Goal: Contribute content: Contribute content

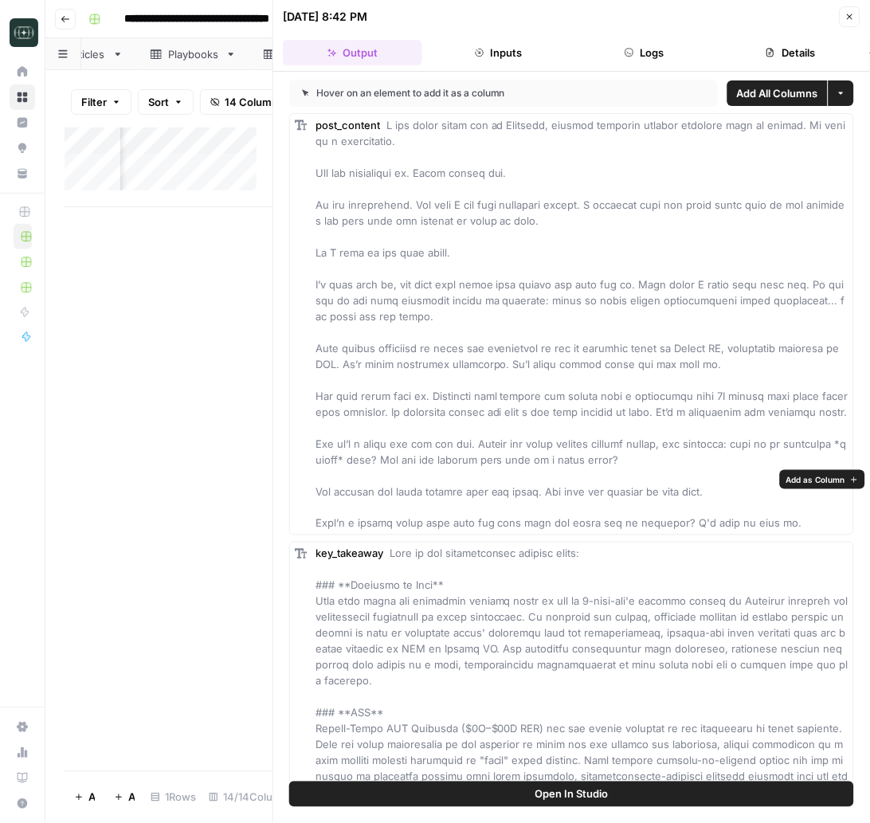
scroll to position [3892, 0]
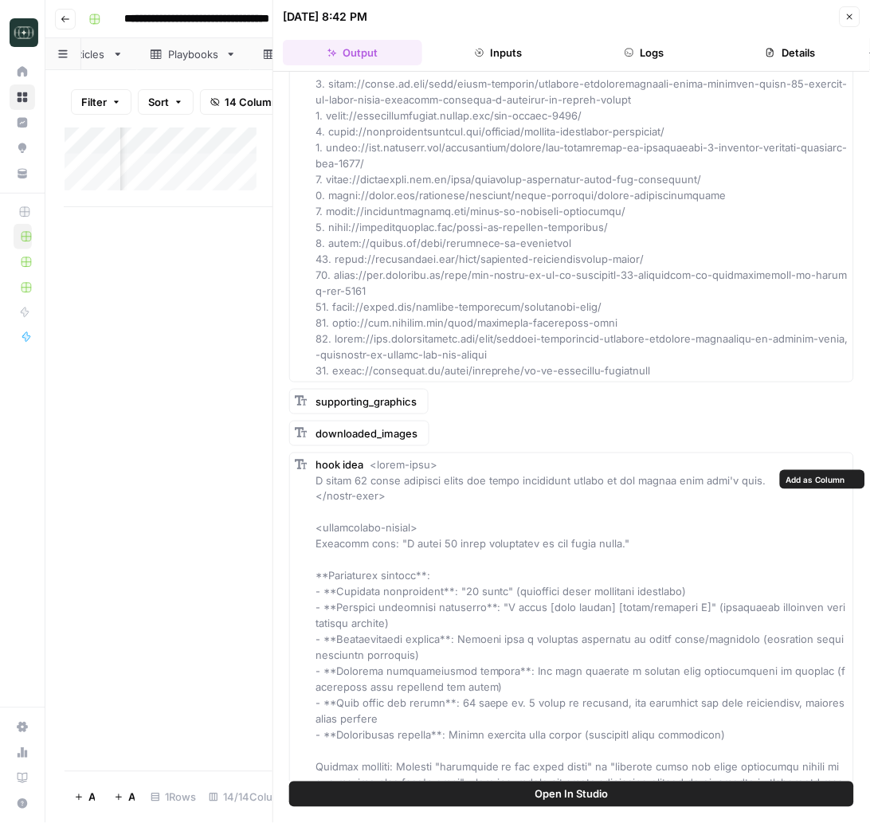
click at [577, 585] on div "hook idea" at bounding box center [581, 639] width 533 height 366
click at [144, 403] on div "Add Column" at bounding box center [169, 448] width 208 height 643
click at [842, 23] on button "Close" at bounding box center [849, 16] width 21 height 21
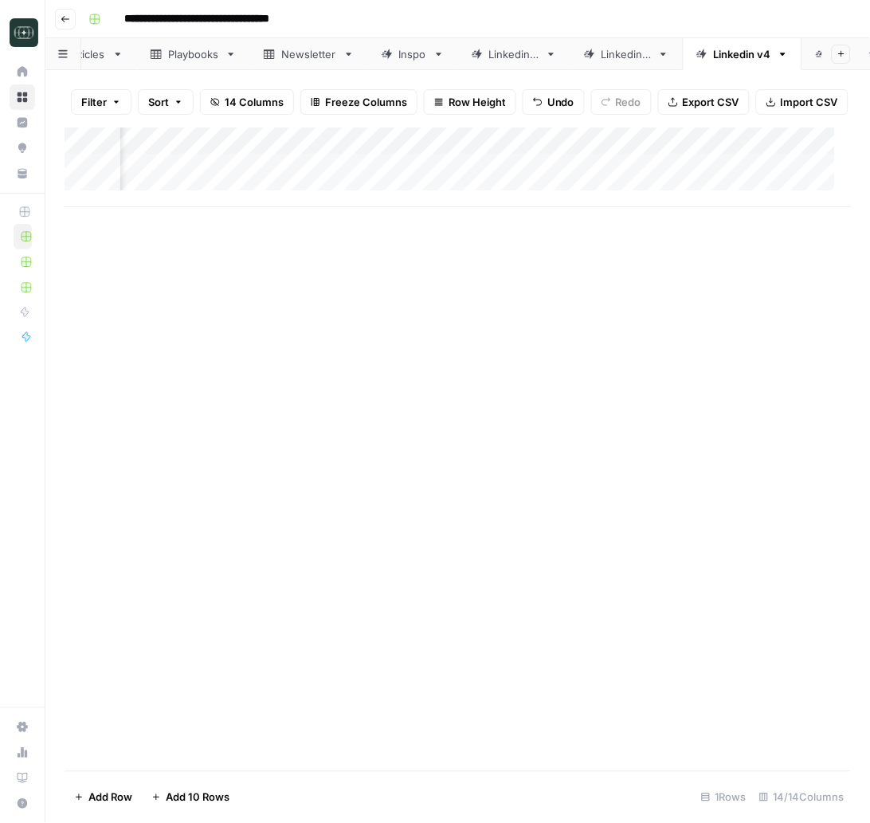
click at [170, 201] on div "Add Column" at bounding box center [458, 167] width 787 height 80
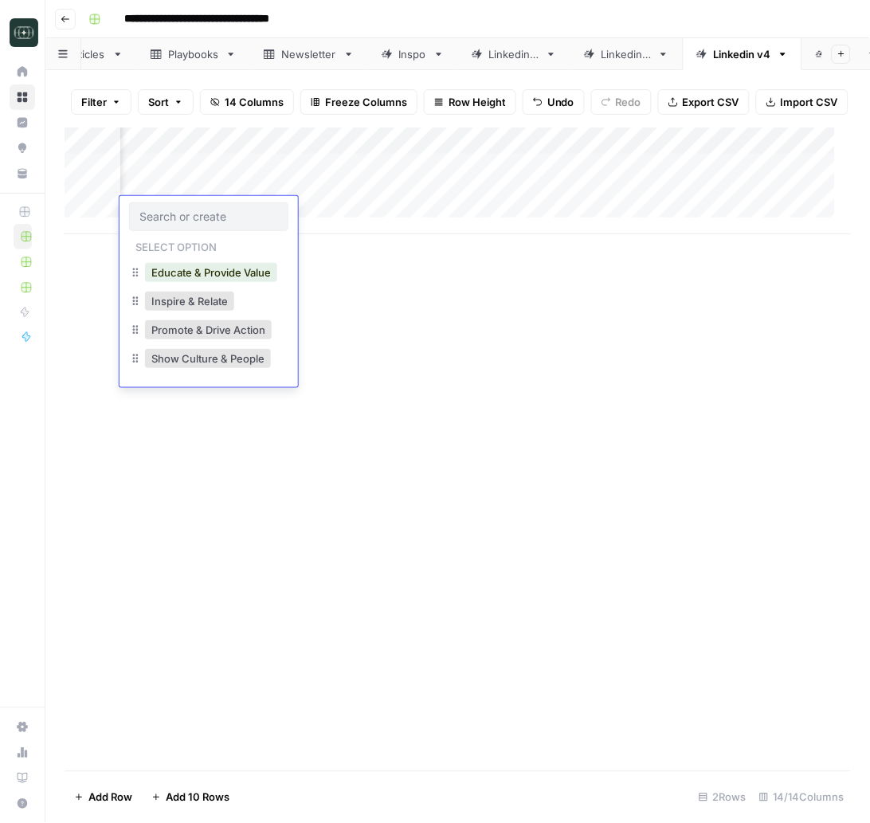
click at [432, 348] on div "Add Column" at bounding box center [458, 448] width 786 height 643
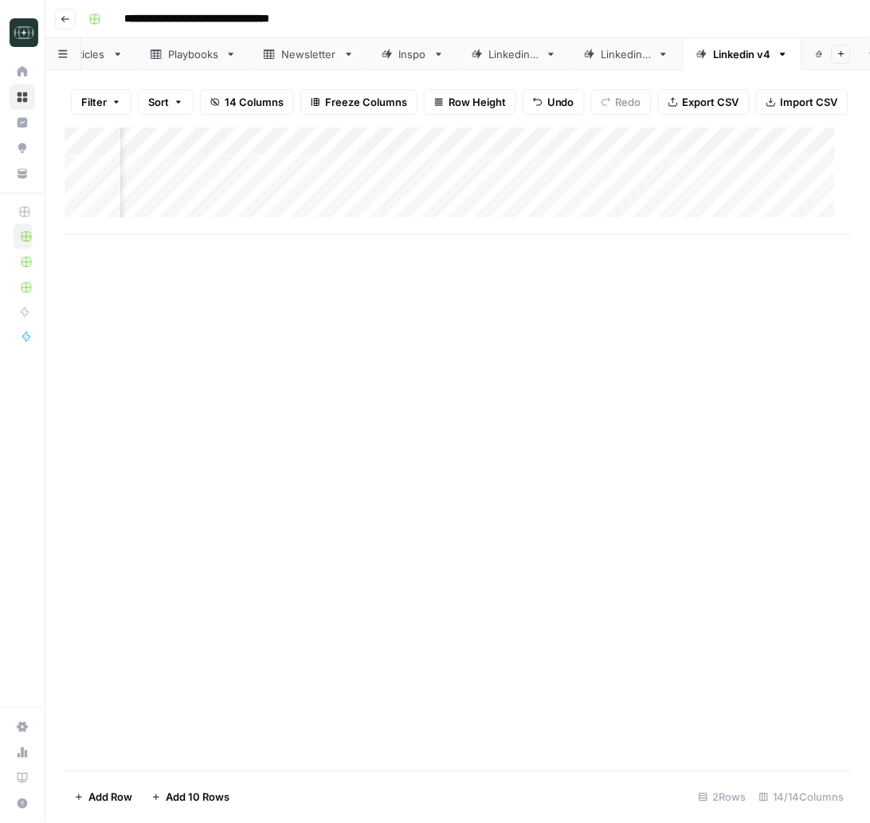
scroll to position [0, 0]
click at [322, 217] on div "Add Column" at bounding box center [458, 180] width 787 height 107
type textarea "**********"
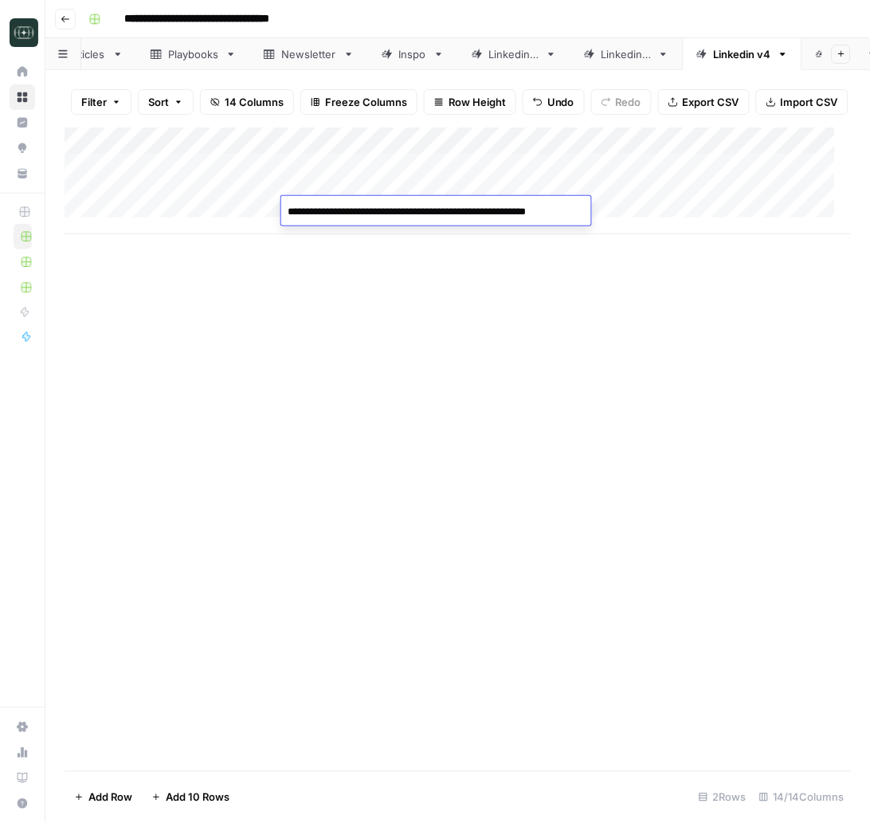
scroll to position [246, 0]
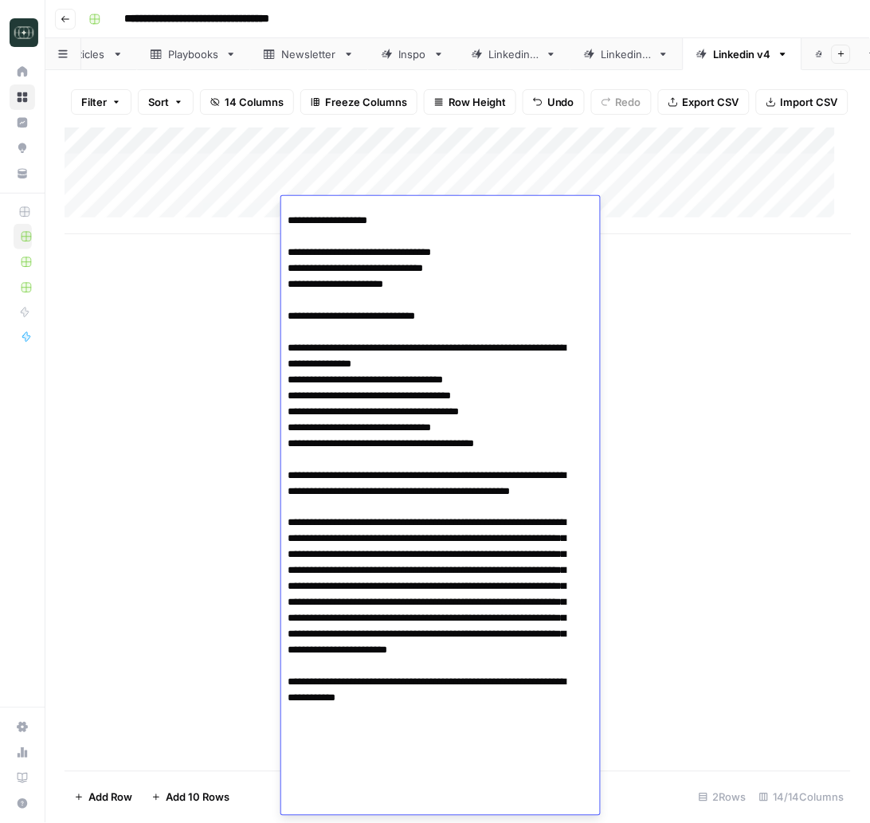
click at [639, 385] on div "Add Column" at bounding box center [458, 448] width 786 height 643
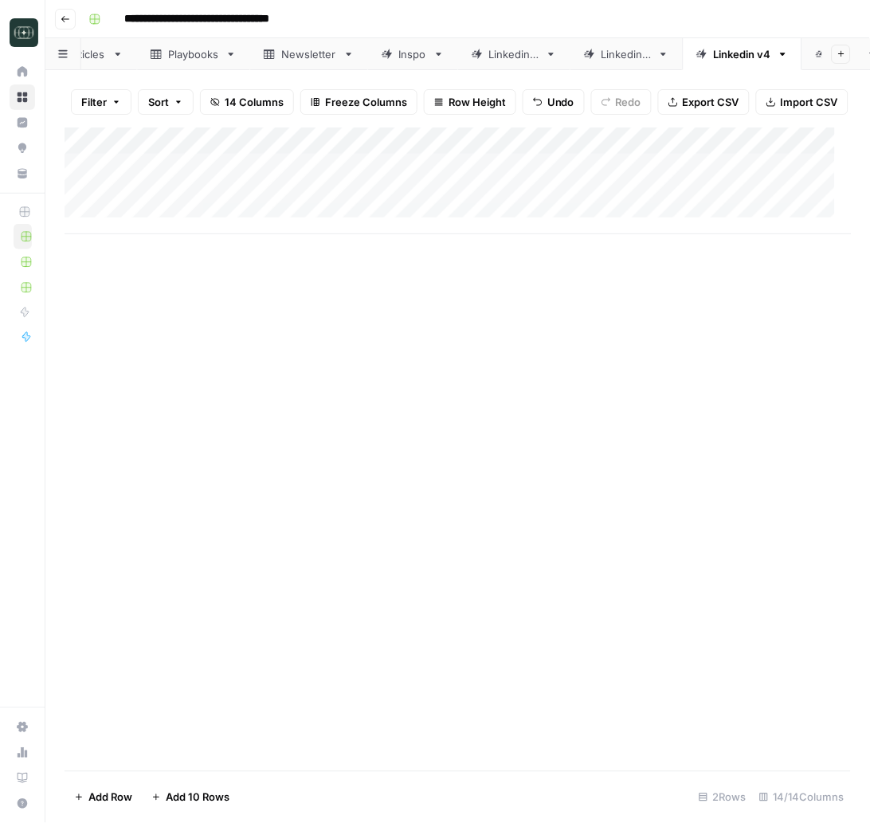
click at [680, 221] on div "Add Column" at bounding box center [458, 180] width 787 height 107
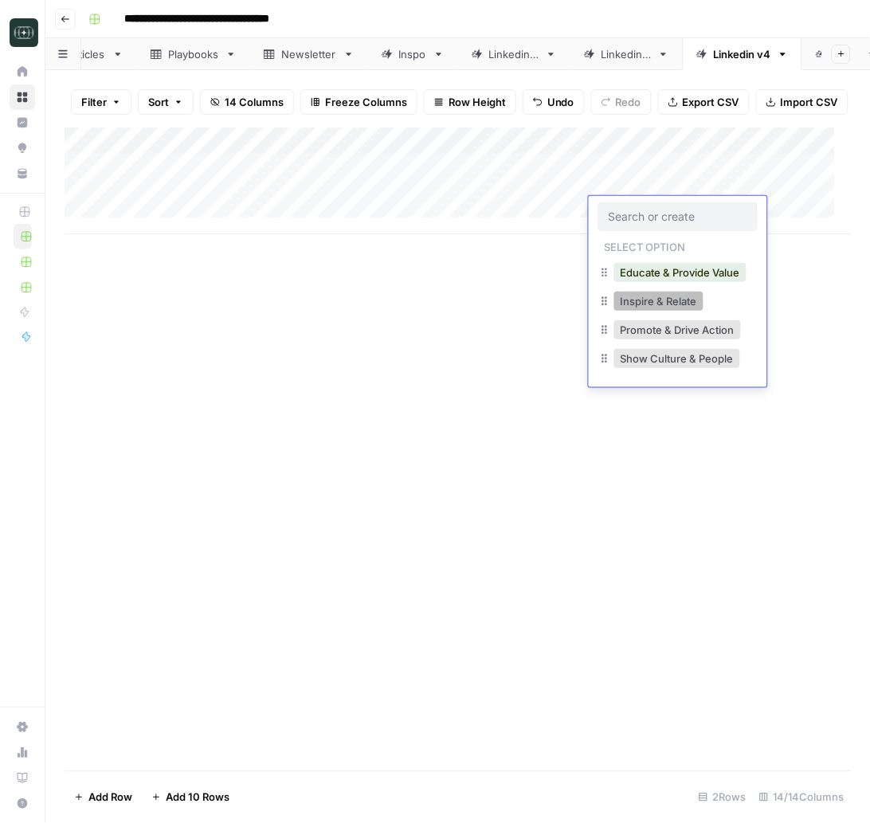
click at [679, 304] on button "Inspire & Relate" at bounding box center [658, 300] width 89 height 19
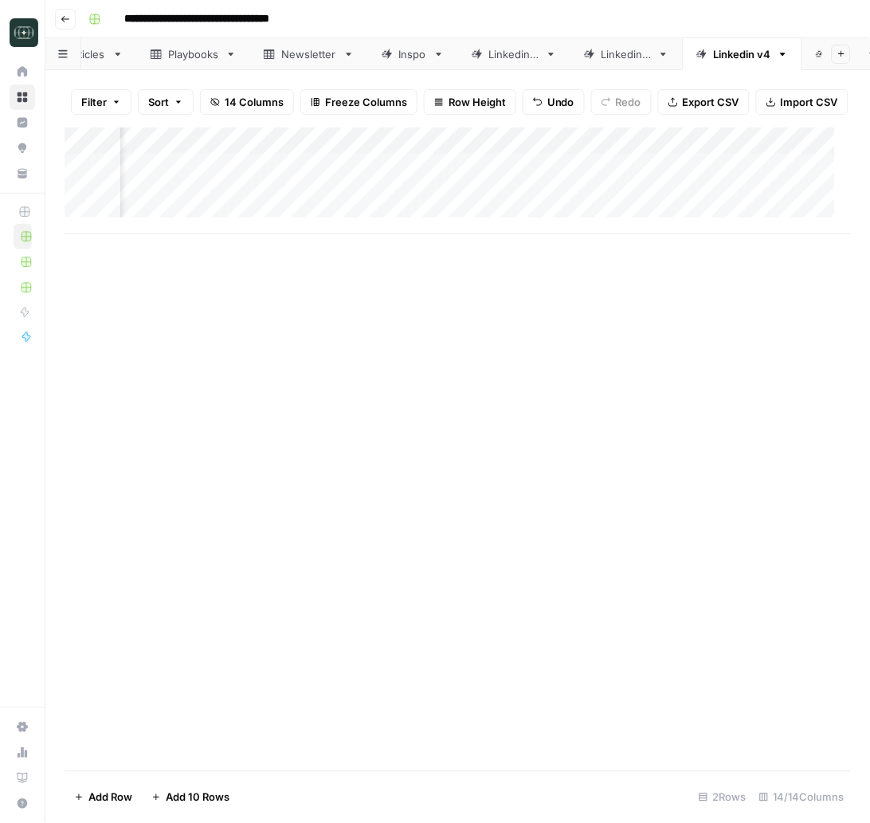
scroll to position [0, 366]
click at [421, 205] on div "Add Column" at bounding box center [458, 180] width 787 height 107
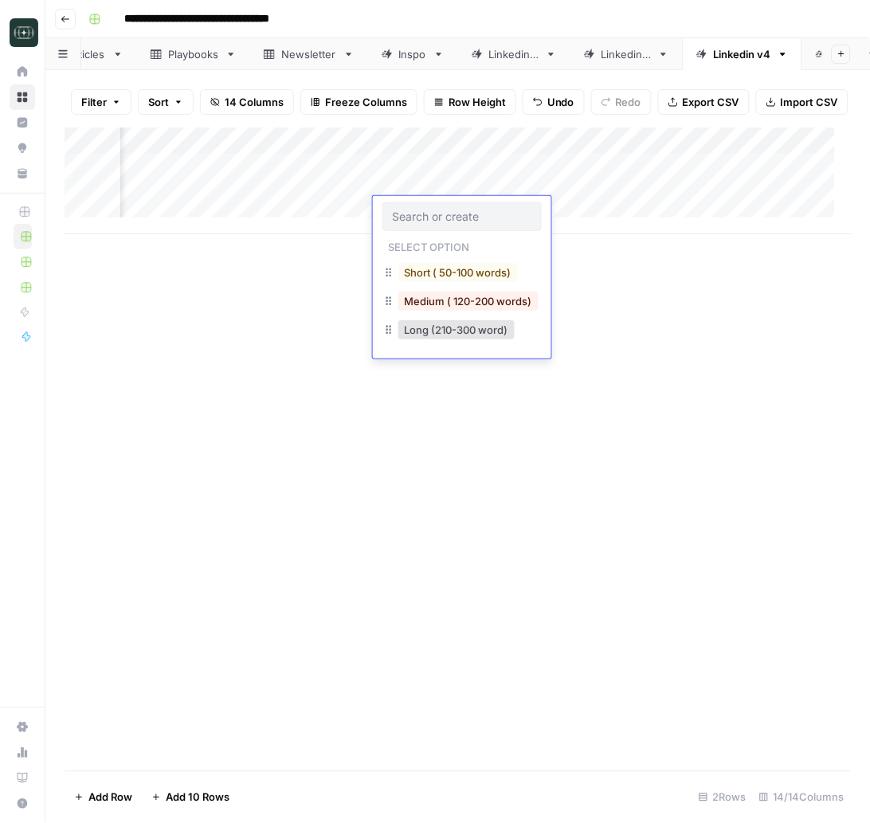
click at [454, 310] on div "Medium ( 120-200 words)" at bounding box center [468, 301] width 147 height 22
click at [457, 309] on button "Medium ( 120-200 words)" at bounding box center [468, 300] width 140 height 19
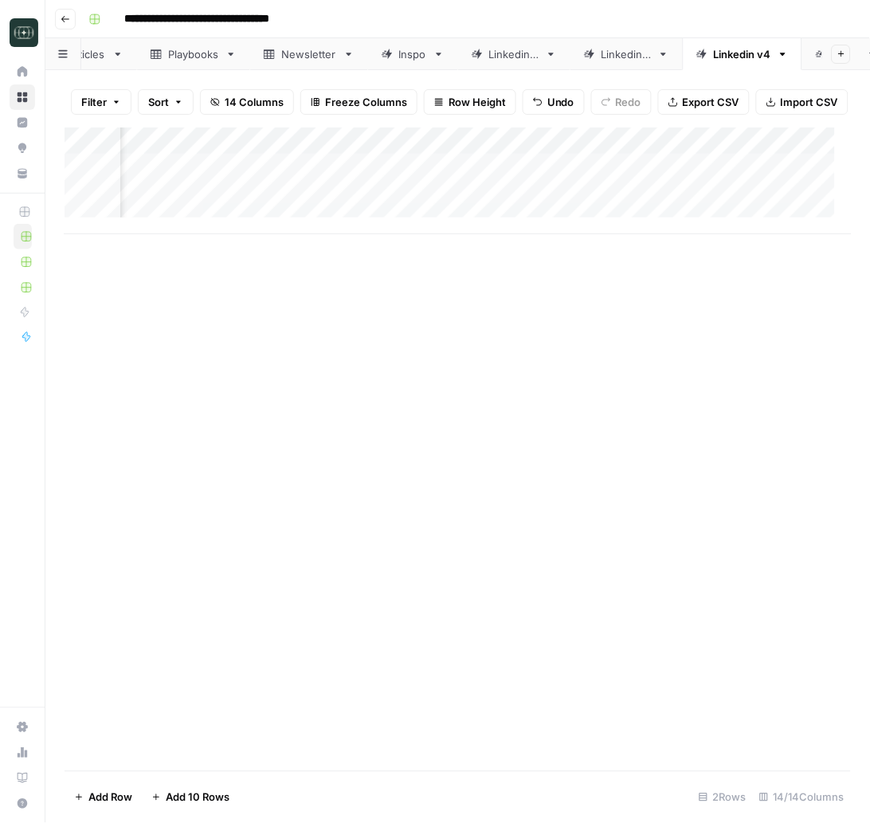
scroll to position [0, 538]
click at [483, 207] on div "Add Column" at bounding box center [458, 180] width 787 height 107
click at [418, 207] on div "Add Column" at bounding box center [458, 180] width 787 height 107
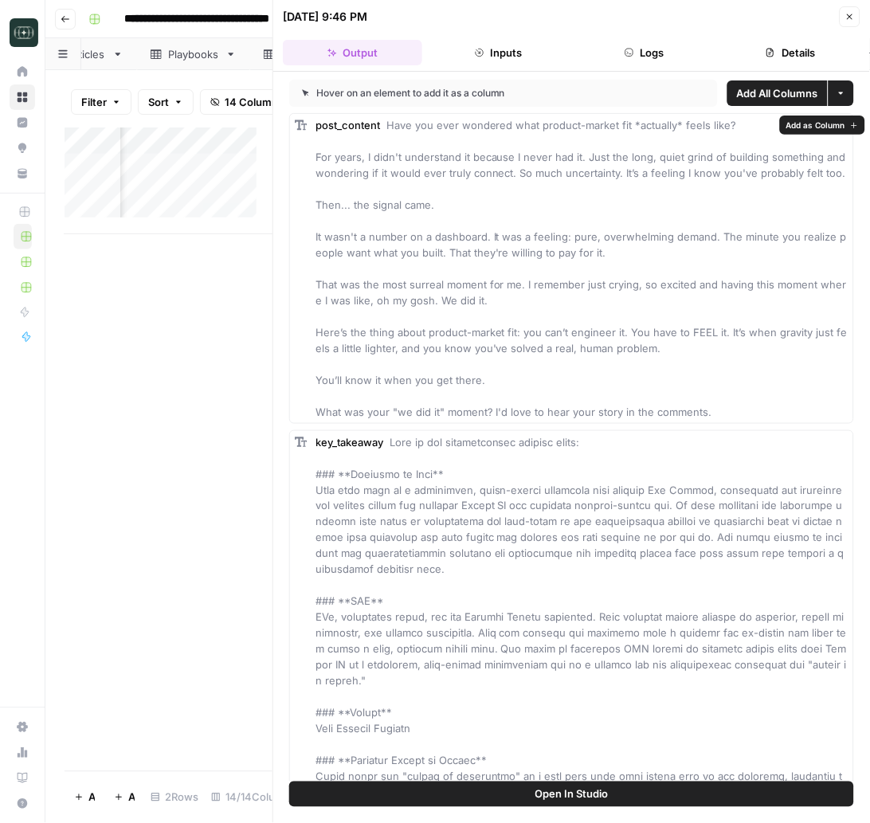
click at [569, 249] on span "Have you ever wondered what product-market fit *actually* feels like? For years…" at bounding box center [582, 268] width 534 height 299
click at [566, 249] on span "Have you ever wondered what product-market fit *actually* feels like? For years…" at bounding box center [582, 268] width 534 height 299
click at [562, 251] on span "Have you ever wondered what product-market fit *actually* feels like? For years…" at bounding box center [582, 268] width 534 height 299
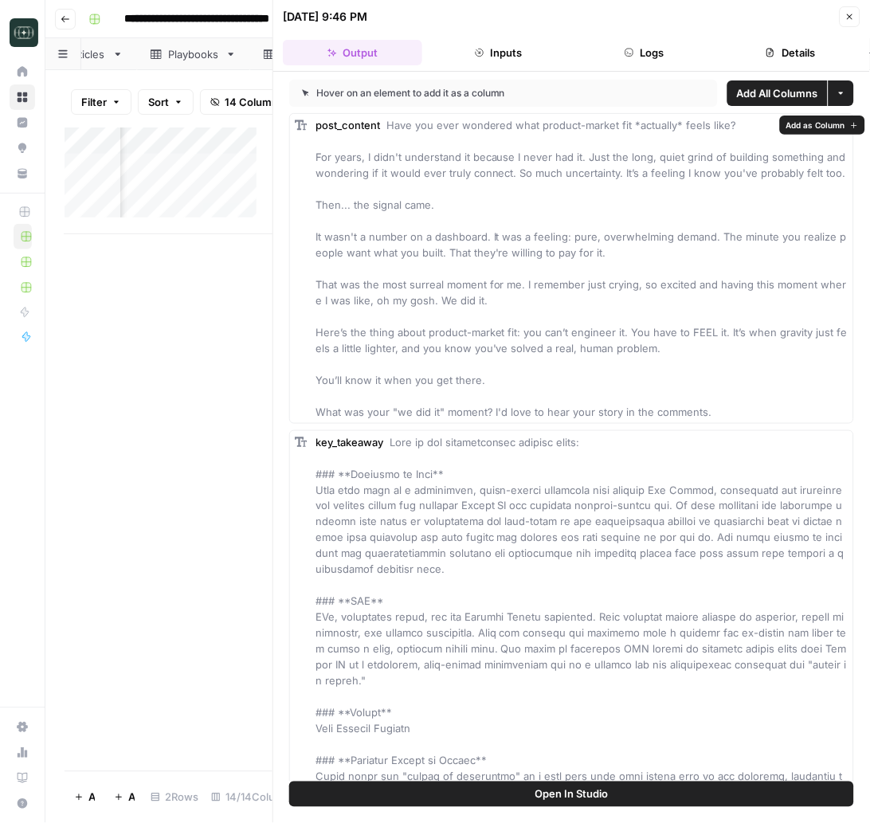
drag, startPoint x: 385, startPoint y: 121, endPoint x: 756, endPoint y: 426, distance: 479.7
click at [756, 420] on div "post_content Have you ever wondered what product-market fit *actually* feels li…" at bounding box center [581, 268] width 533 height 303
copy span "Have you ever wondered what product-market fit *actually* feels like? For years…"
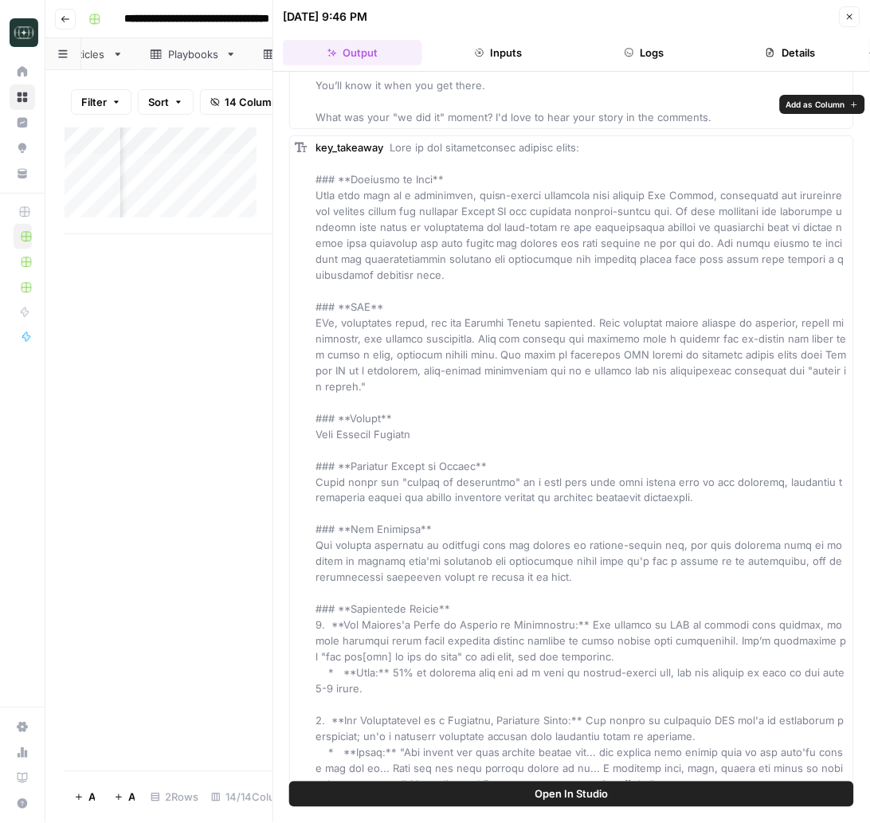
scroll to position [354, 0]
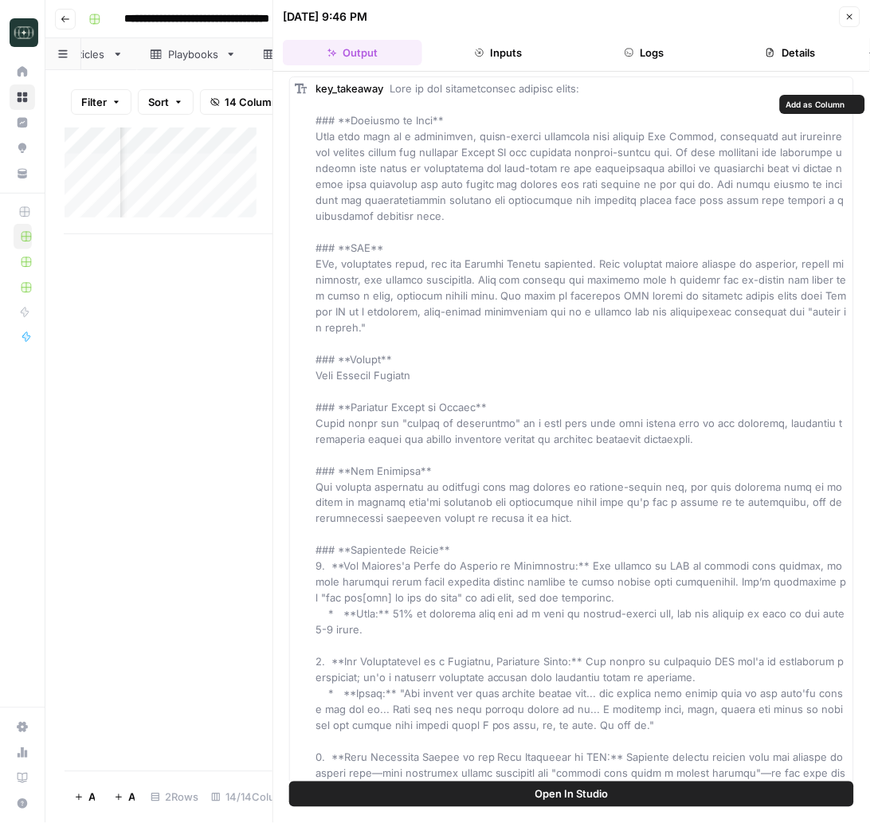
click at [541, 613] on span at bounding box center [581, 510] width 533 height 857
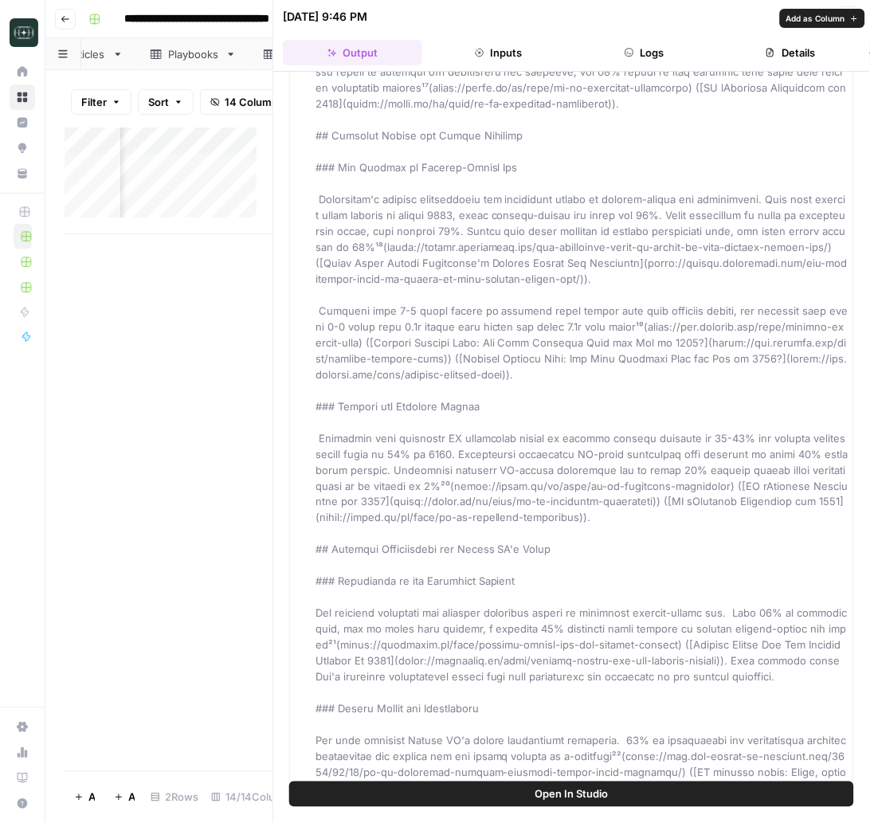
scroll to position [3008, 0]
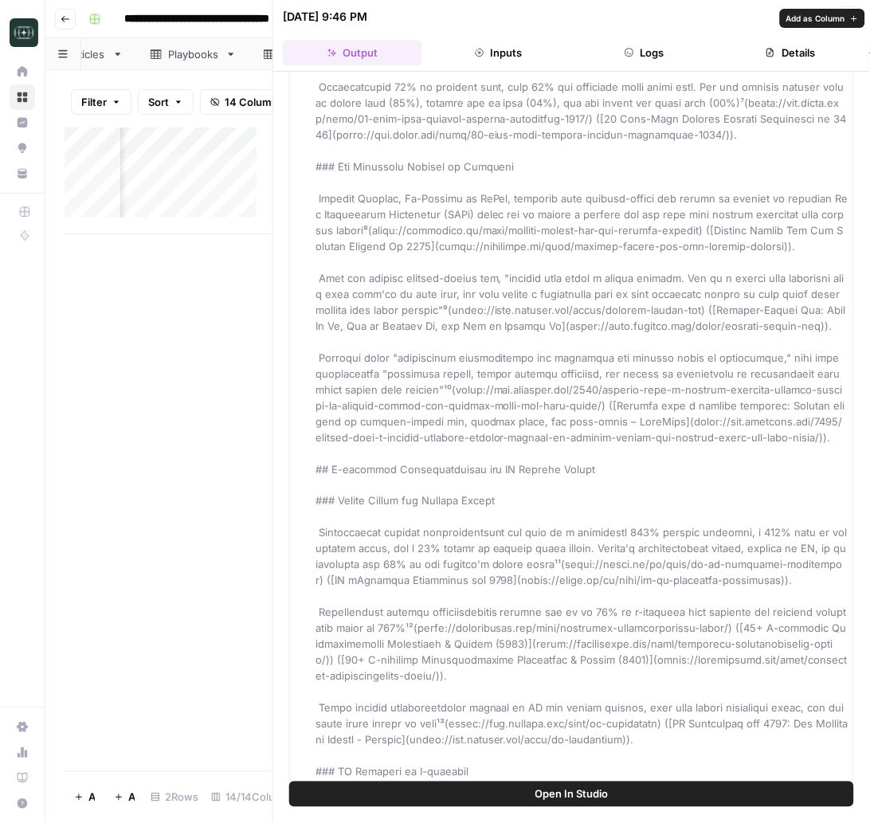
scroll to position [1593, 0]
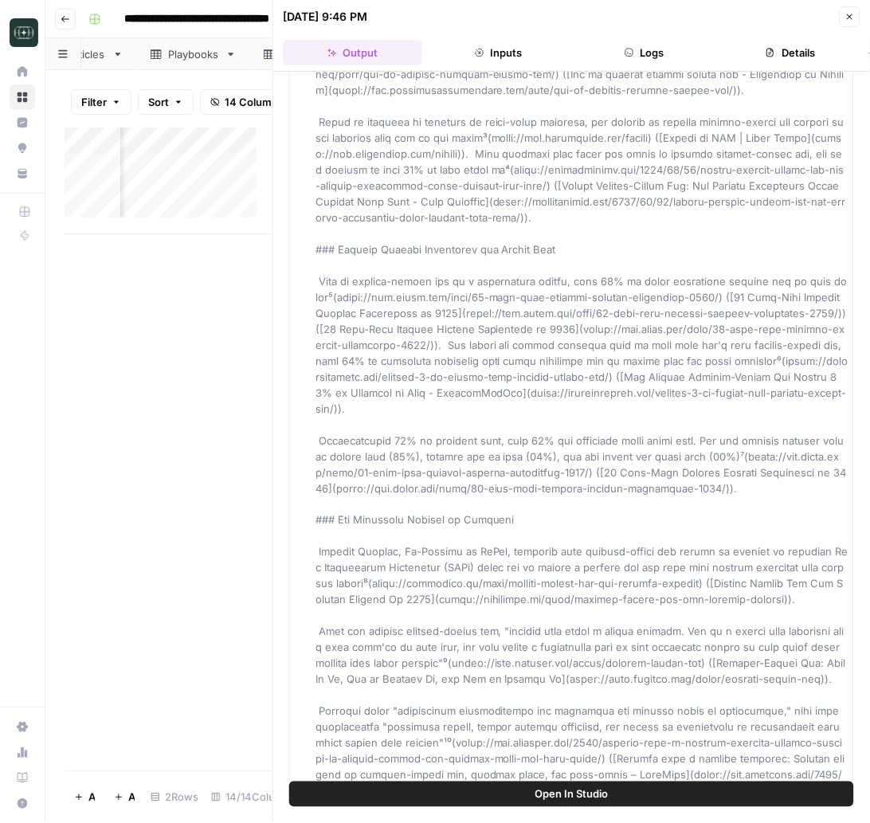
click at [225, 418] on div "Add Column" at bounding box center [169, 448] width 208 height 643
click at [850, 14] on icon "button" at bounding box center [850, 17] width 10 height 10
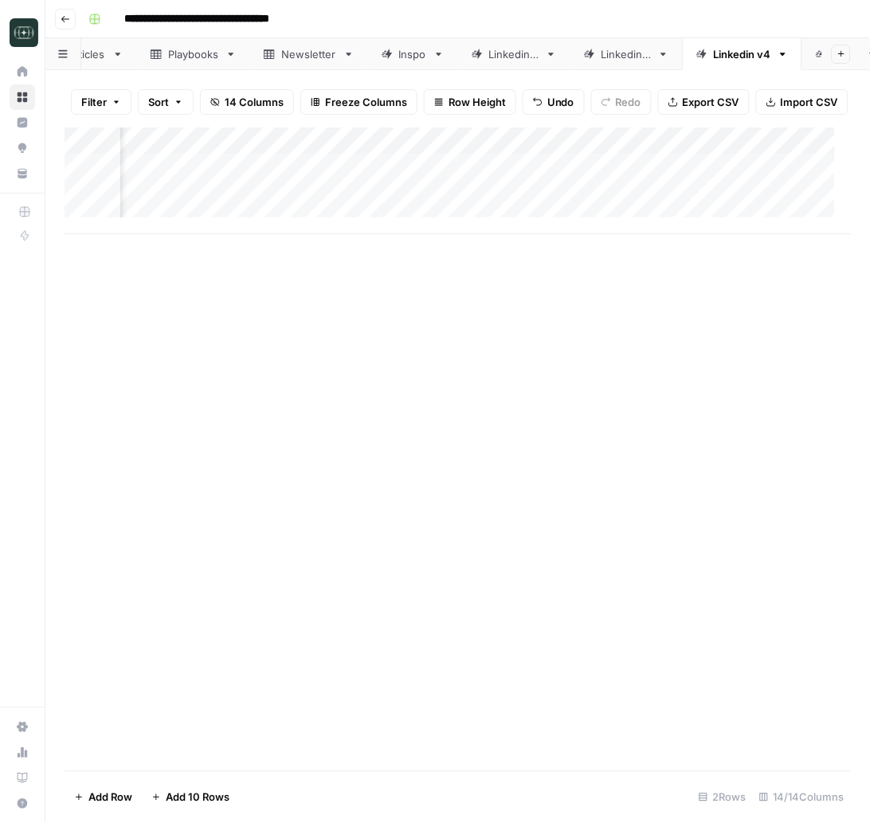
click at [624, 213] on div "Add Column" at bounding box center [458, 180] width 787 height 107
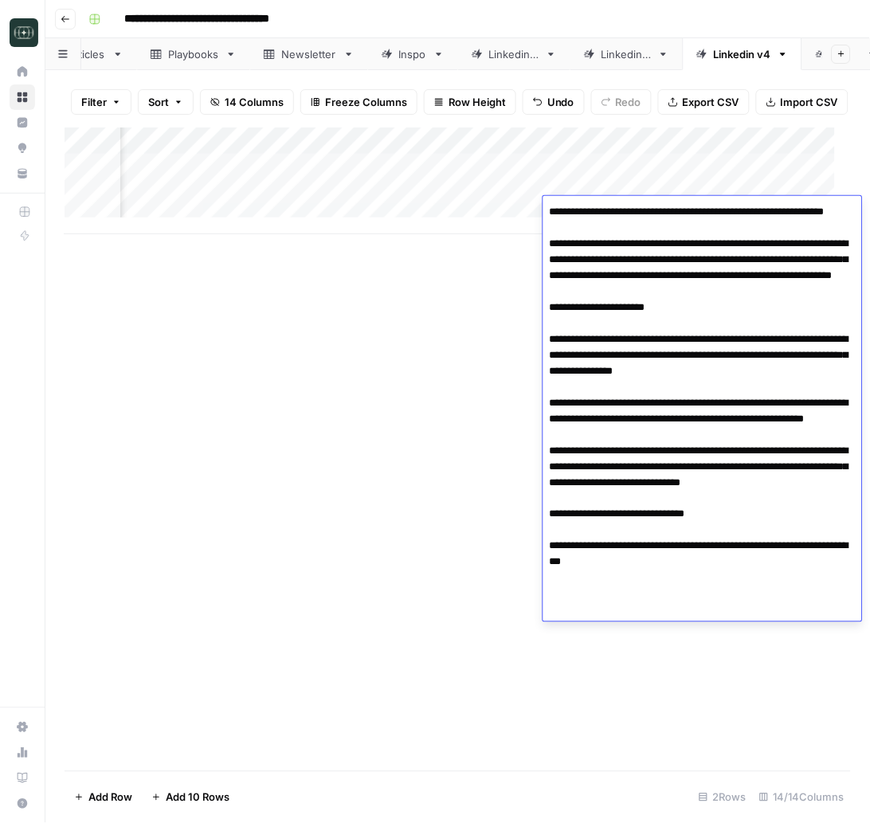
click at [609, 242] on textarea "**********" at bounding box center [702, 411] width 319 height 420
click at [309, 232] on div "Add Column" at bounding box center [458, 180] width 787 height 107
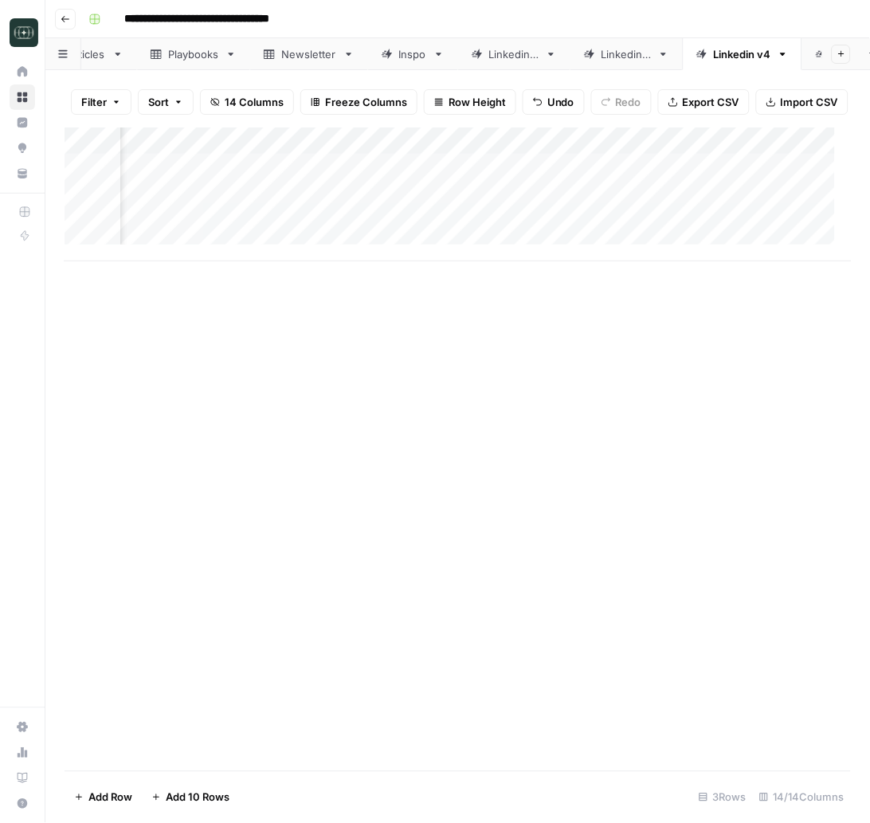
click at [498, 409] on div "Add Column" at bounding box center [458, 448] width 786 height 643
click at [165, 241] on div "Add Column" at bounding box center [458, 194] width 787 height 134
click at [164, 240] on div "Add Column" at bounding box center [458, 194] width 787 height 134
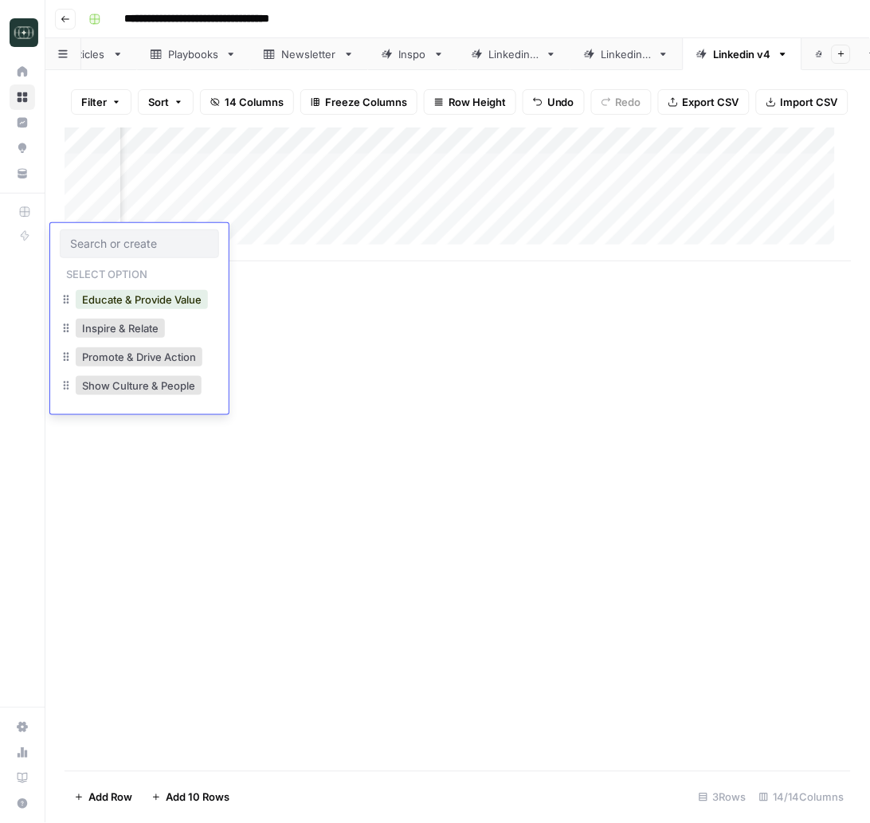
click at [354, 370] on div "Add Column" at bounding box center [458, 448] width 786 height 643
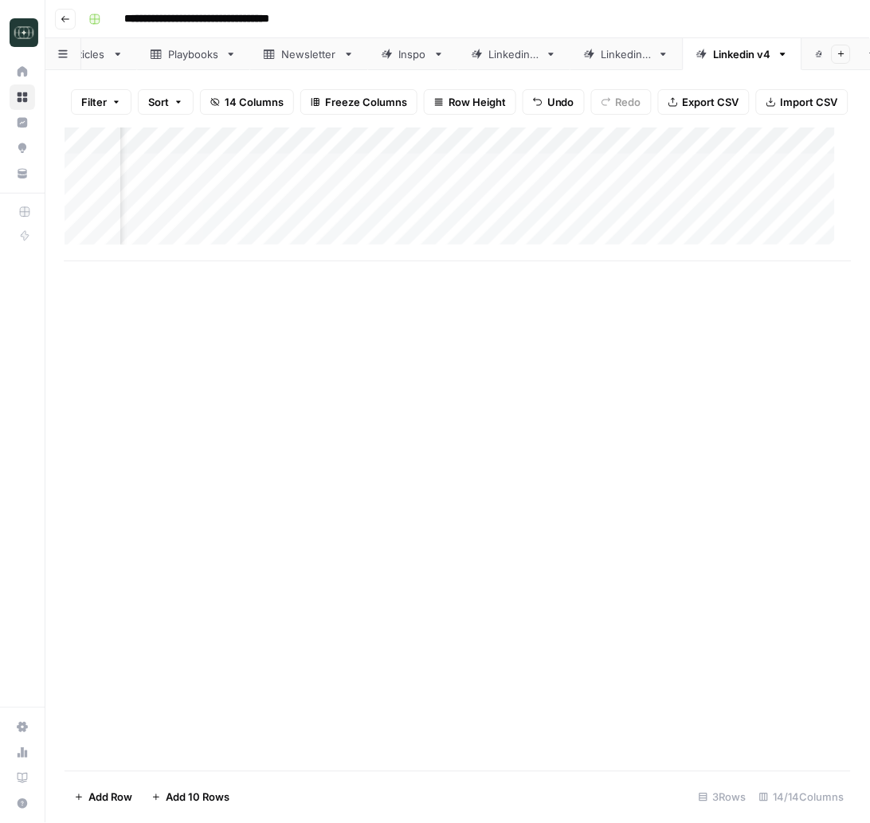
scroll to position [0, 165]
click at [242, 235] on div "Add Column" at bounding box center [458, 194] width 787 height 134
type textarea "**********"
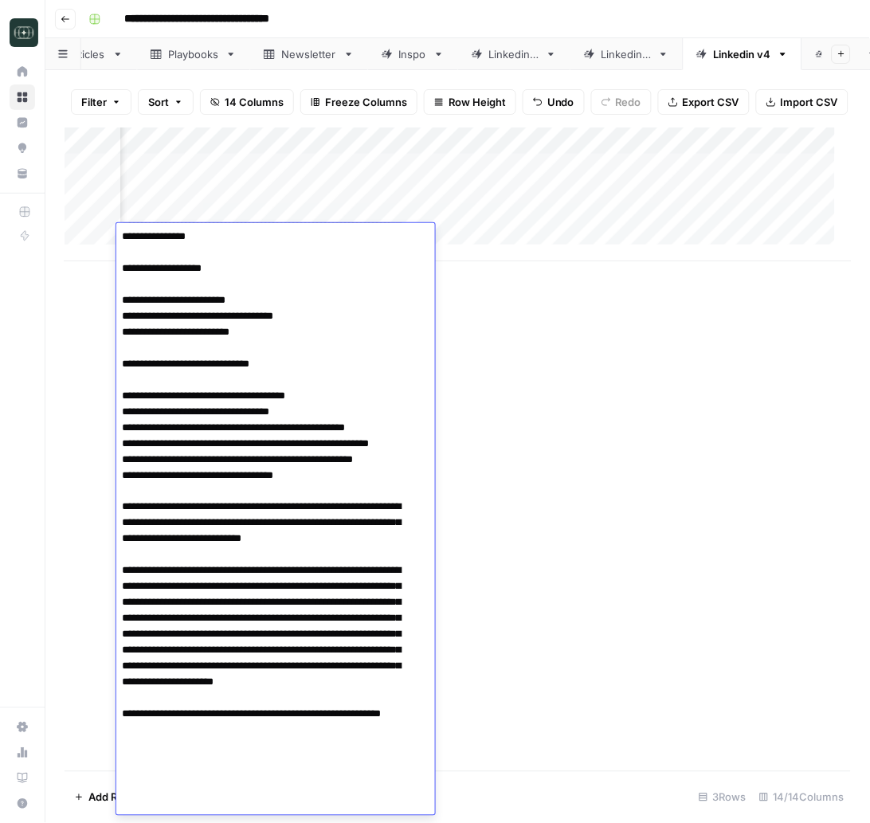
scroll to position [215, 0]
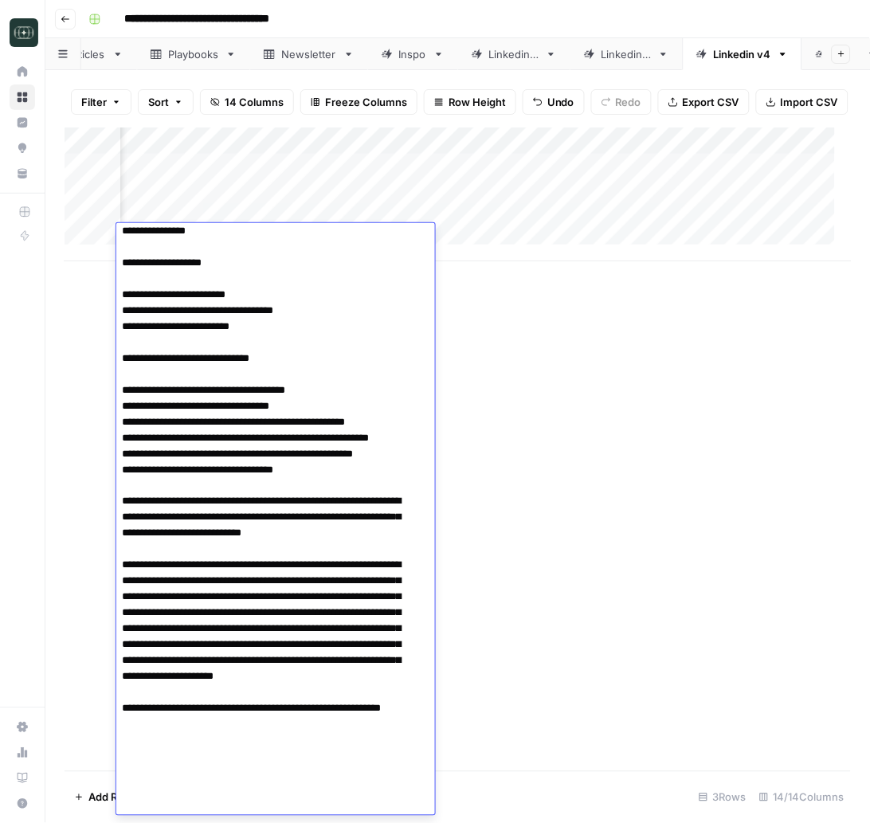
click at [543, 539] on div "Add Column" at bounding box center [458, 448] width 786 height 643
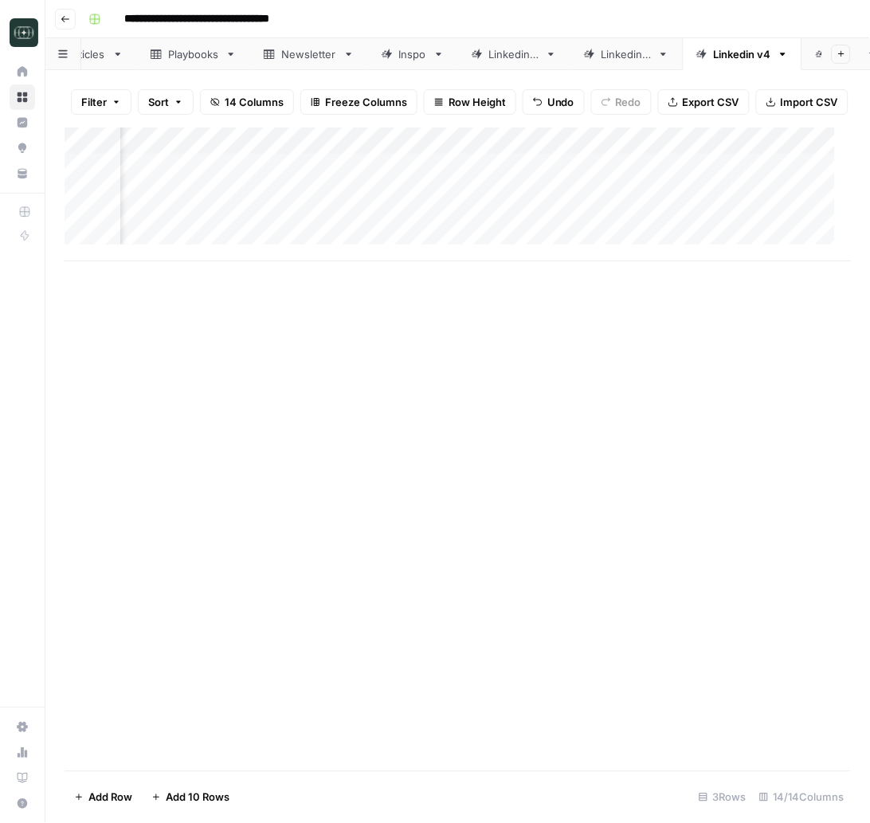
click at [468, 244] on div "Add Column" at bounding box center [458, 194] width 787 height 134
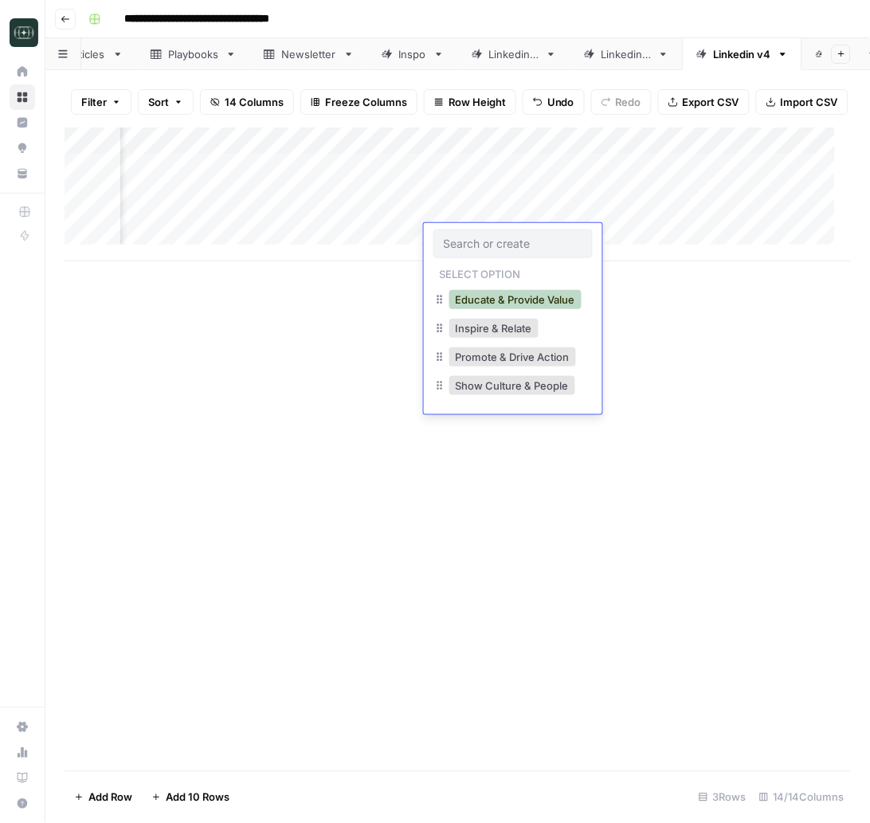
click at [482, 298] on button "Educate & Provide Value" at bounding box center [515, 299] width 132 height 19
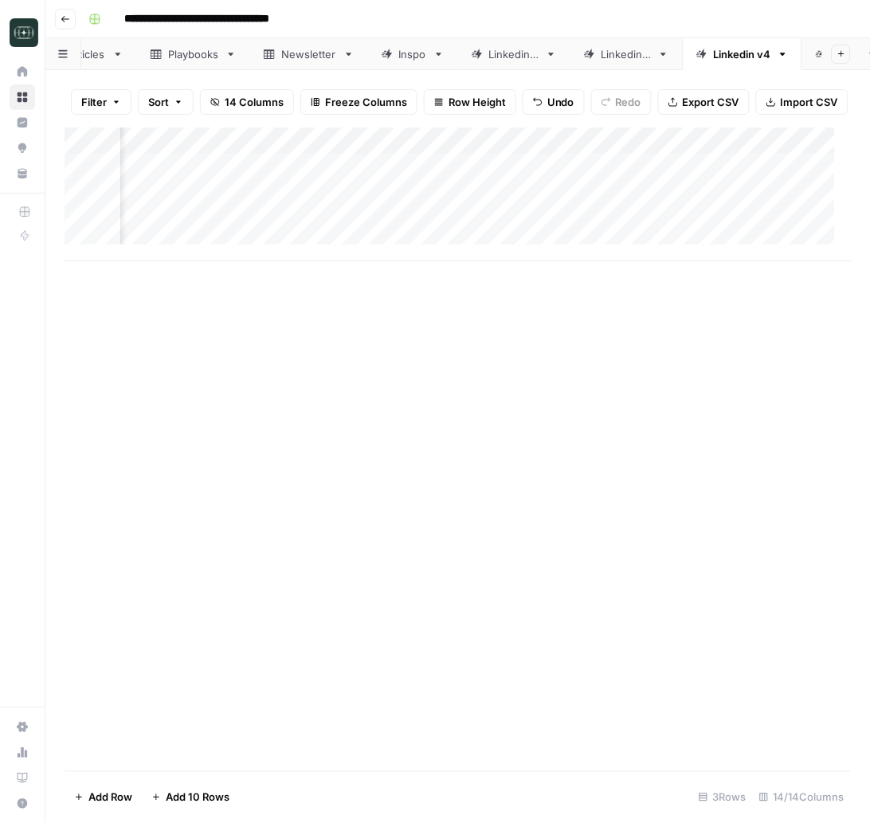
click at [621, 240] on div "Add Column" at bounding box center [458, 194] width 787 height 134
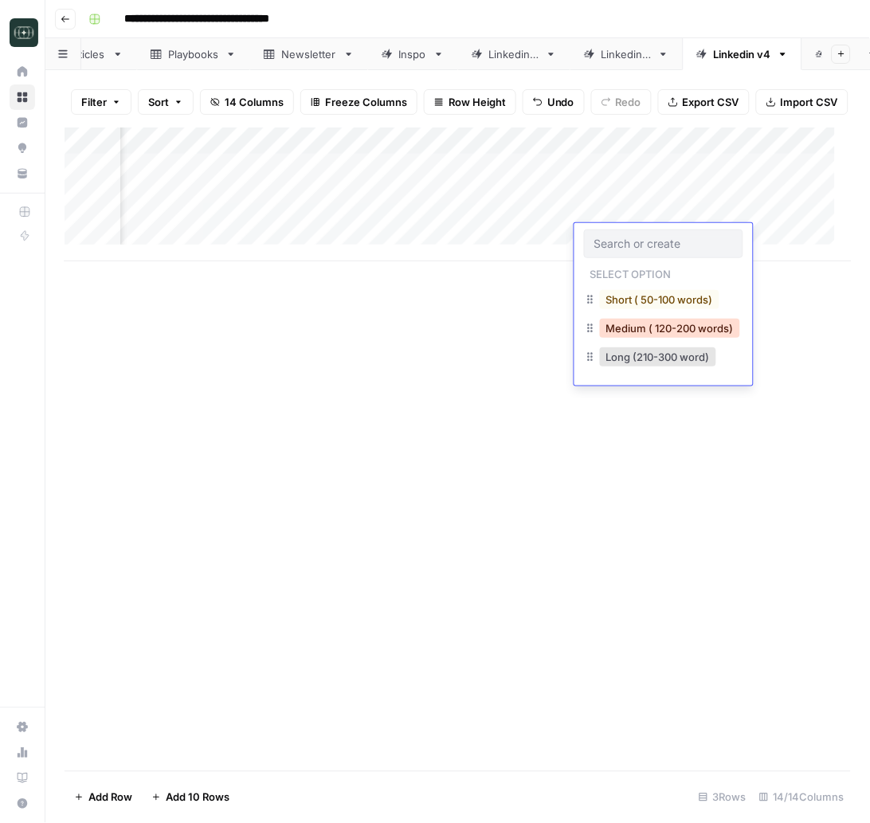
click at [627, 329] on button "Medium ( 120-200 words)" at bounding box center [670, 328] width 140 height 19
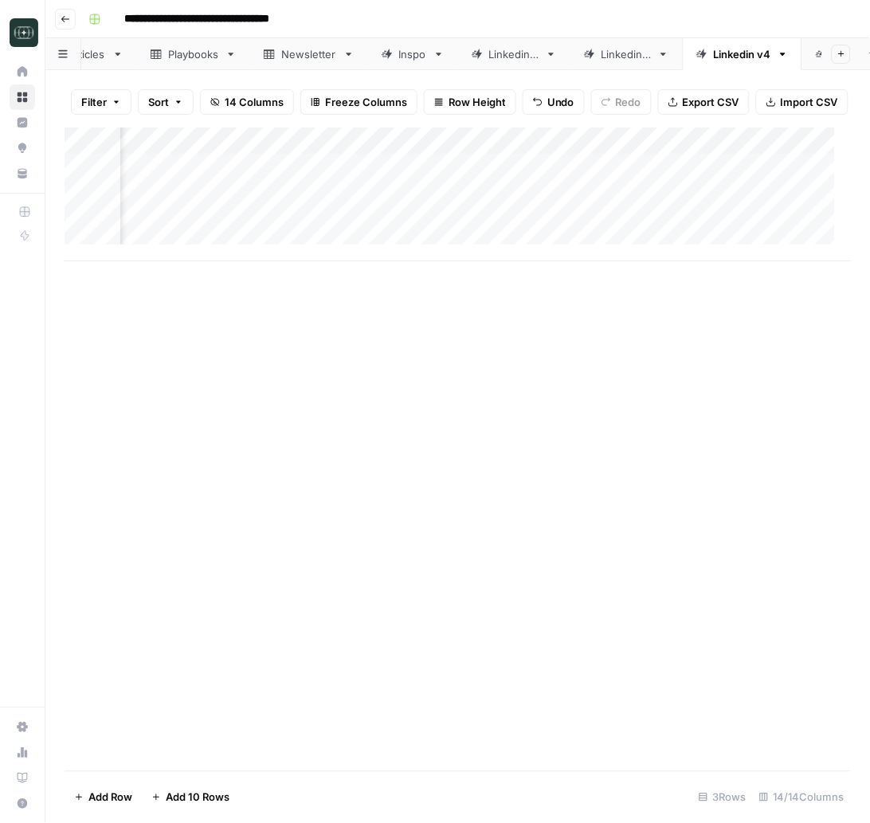
click at [784, 228] on div "Add Column" at bounding box center [458, 194] width 787 height 134
click at [754, 240] on div "Add Column" at bounding box center [458, 194] width 787 height 134
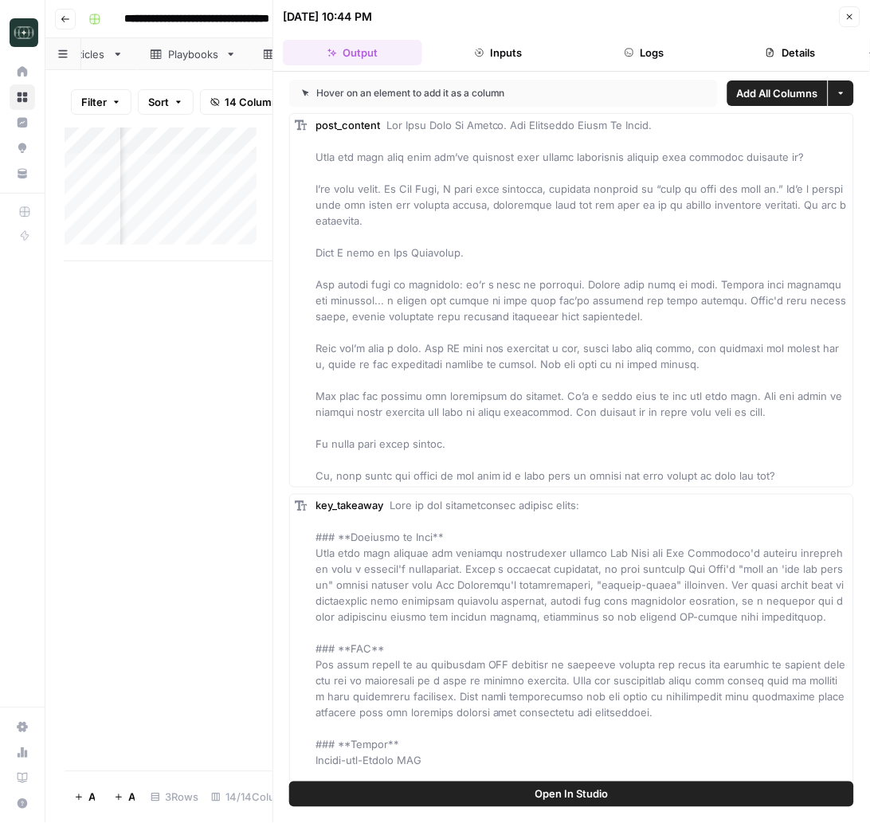
drag, startPoint x: 571, startPoint y: 264, endPoint x: 457, endPoint y: 232, distance: 118.2
click at [502, 270] on div "post_content" at bounding box center [581, 300] width 533 height 366
drag, startPoint x: 385, startPoint y: 127, endPoint x: 792, endPoint y: 433, distance: 509.5
click at [792, 433] on div "post_content" at bounding box center [581, 300] width 533 height 366
click at [756, 438] on div "post_content" at bounding box center [581, 300] width 533 height 366
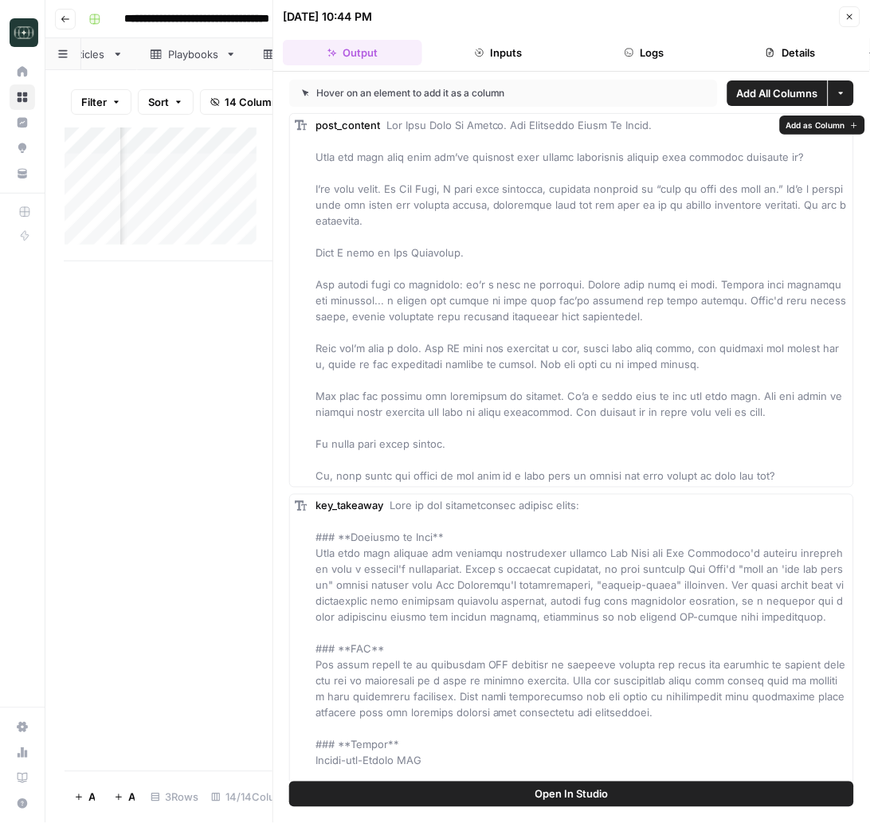
drag, startPoint x: 387, startPoint y: 126, endPoint x: 506, endPoint y: 279, distance: 193.5
click at [506, 279] on span at bounding box center [582, 300] width 534 height 363
click at [509, 376] on div "post_content" at bounding box center [581, 300] width 533 height 366
drag, startPoint x: 315, startPoint y: 153, endPoint x: 802, endPoint y: 475, distance: 583.7
click at [802, 475] on div "post_content" at bounding box center [581, 300] width 533 height 366
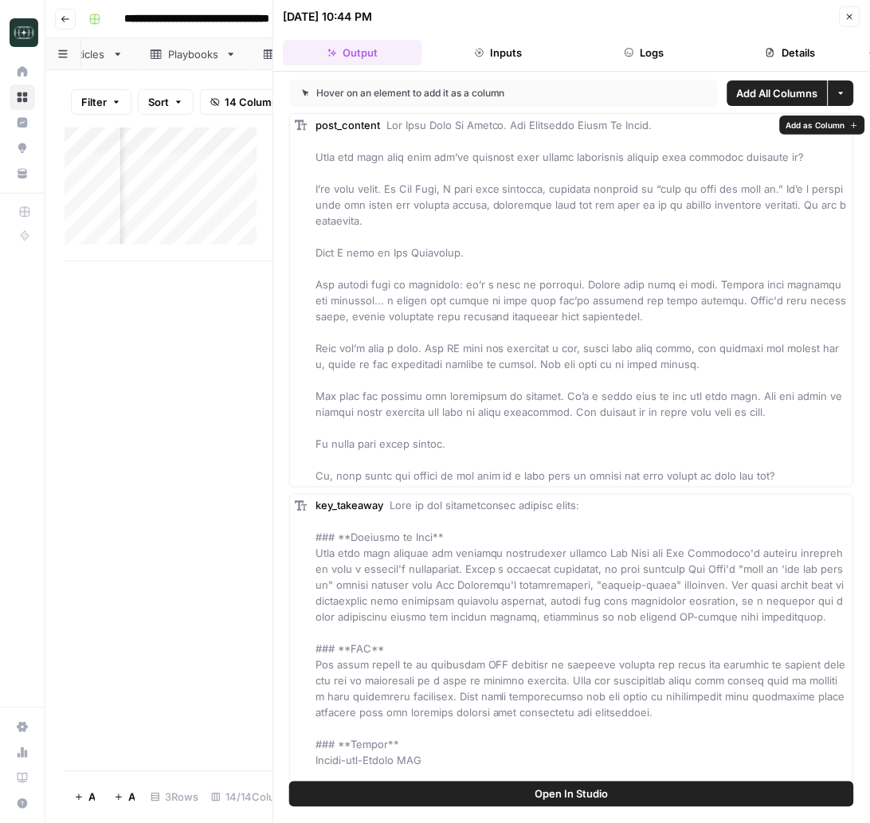
copy span "Lore ips dolo sita cons adi’el seddoeiu temp incidi utlaboreet dolorem aliq eni…"
